Goal: Use online tool/utility: Utilize a website feature to perform a specific function

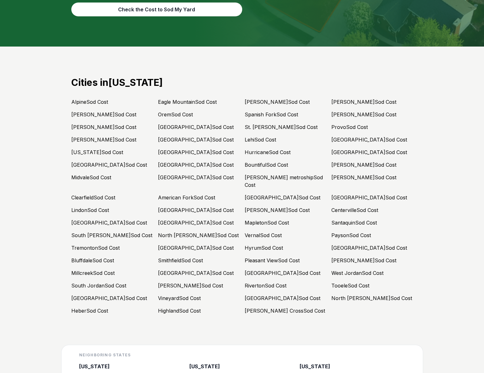
scroll to position [2953, 0]
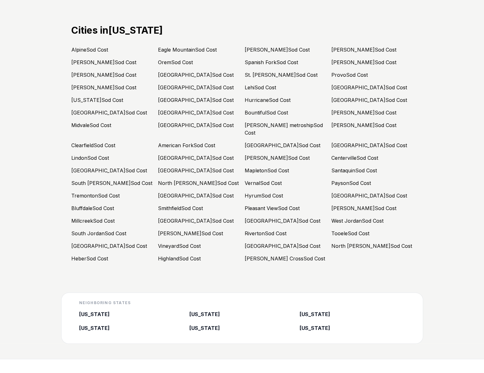
click at [85, 76] on link "[PERSON_NAME] Sod Cost" at bounding box center [103, 75] width 65 height 6
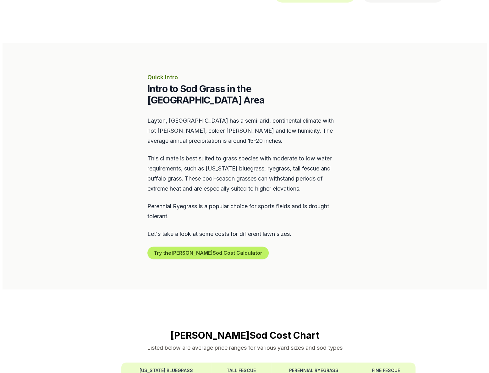
scroll to position [220, 0]
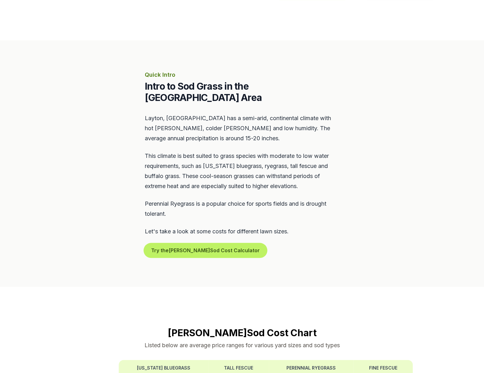
click at [214, 244] on button "Try the [PERSON_NAME] Sod Cost Calculator" at bounding box center [205, 250] width 121 height 13
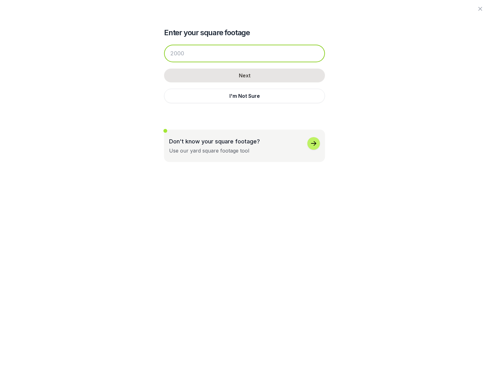
drag, startPoint x: 186, startPoint y: 53, endPoint x: 181, endPoint y: 53, distance: 5.0
click at [181, 53] on input "number" at bounding box center [244, 54] width 161 height 18
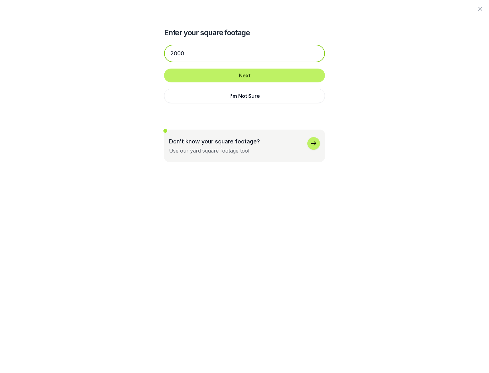
type input "2000"
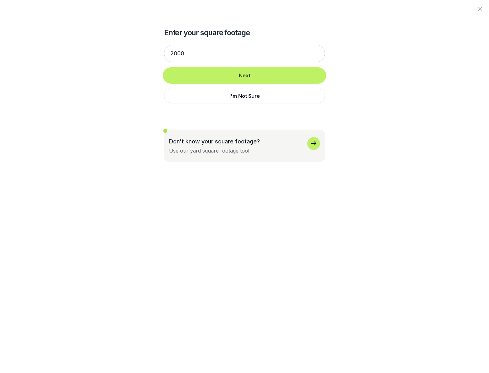
click at [249, 78] on button "Next" at bounding box center [244, 75] width 161 height 14
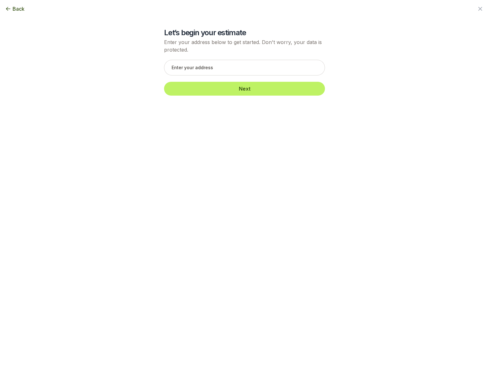
click at [19, 8] on span "Back" at bounding box center [19, 9] width 12 height 8
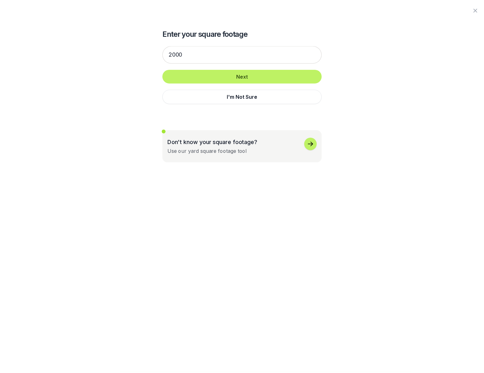
scroll to position [2953, 0]
